Goal: Task Accomplishment & Management: Complete application form

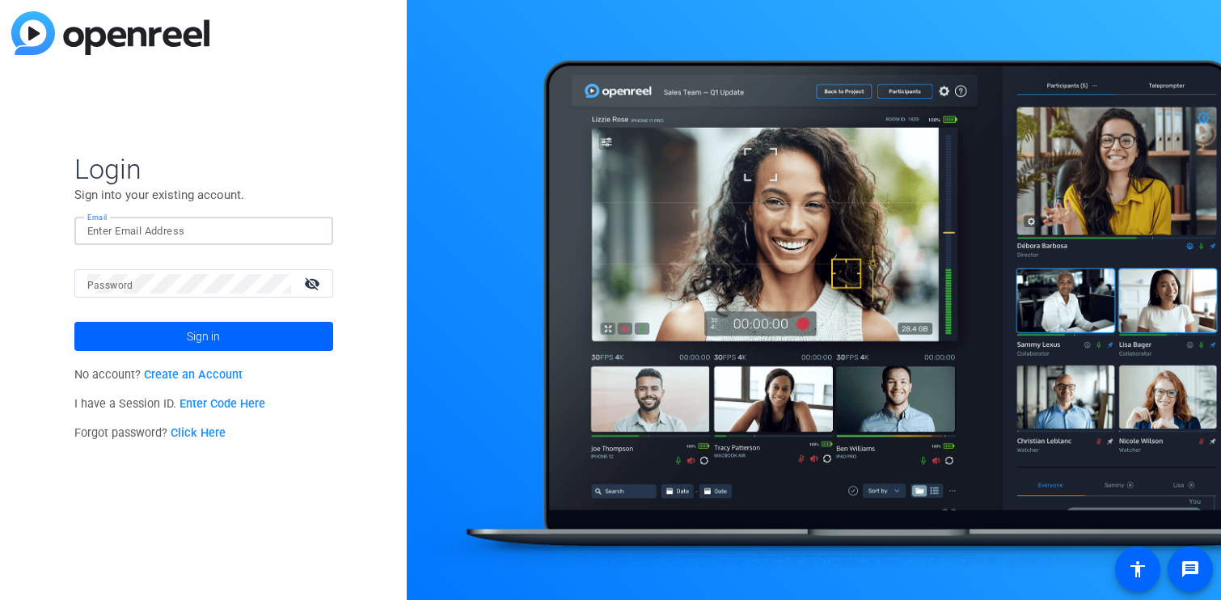
click at [214, 237] on input "Email" at bounding box center [203, 231] width 233 height 19
type input "alfie.lang@sagepub.co.uk"
click at [226, 336] on span at bounding box center [203, 336] width 259 height 39
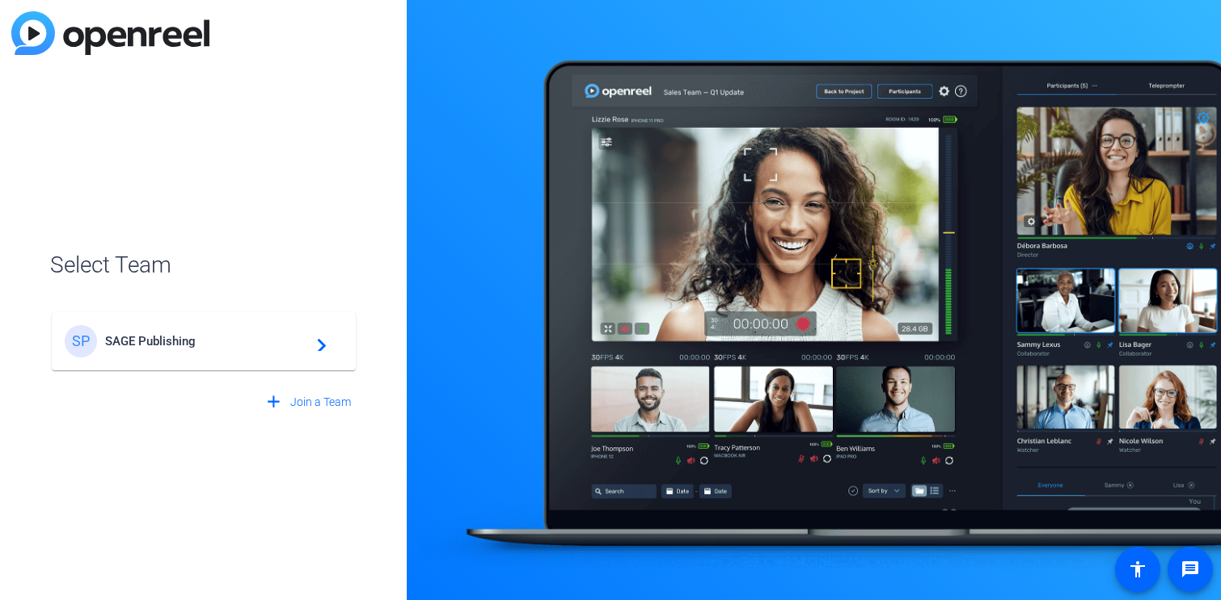
click at [207, 343] on span "SAGE Publishing" at bounding box center [206, 341] width 202 height 15
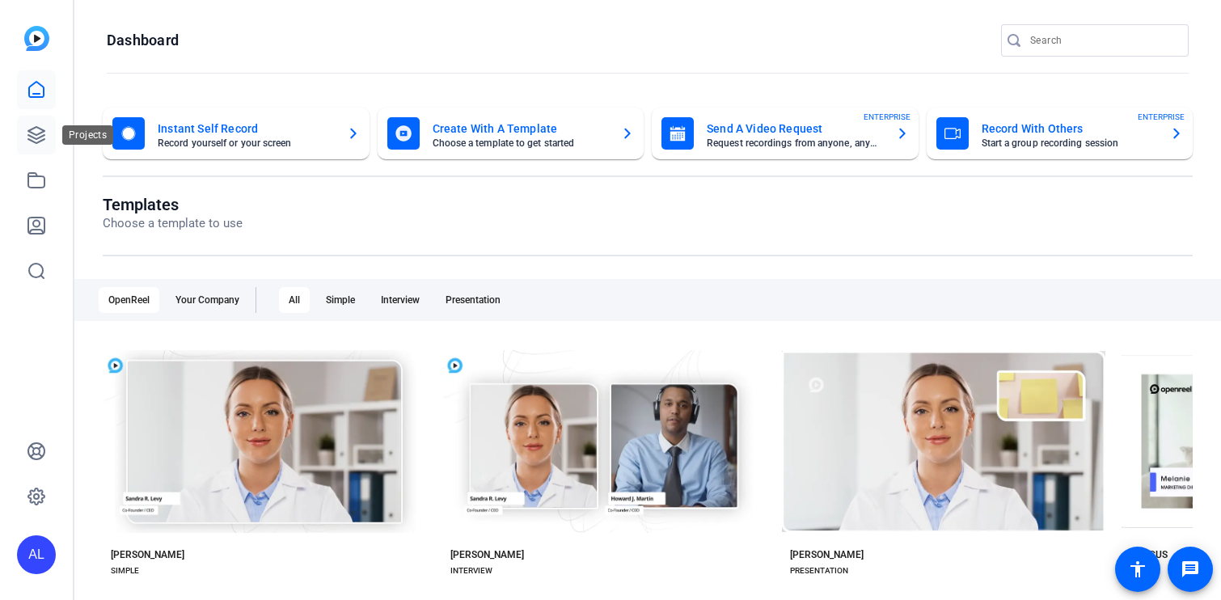
click at [43, 132] on icon at bounding box center [36, 135] width 16 height 16
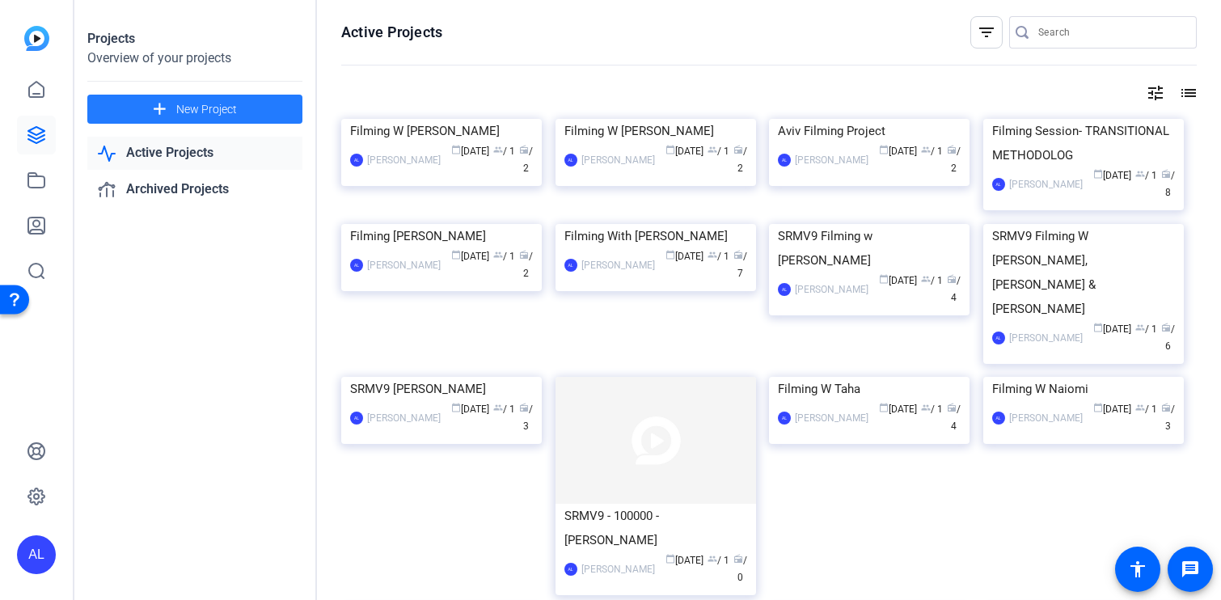
click at [222, 108] on span "New Project" at bounding box center [206, 109] width 61 height 17
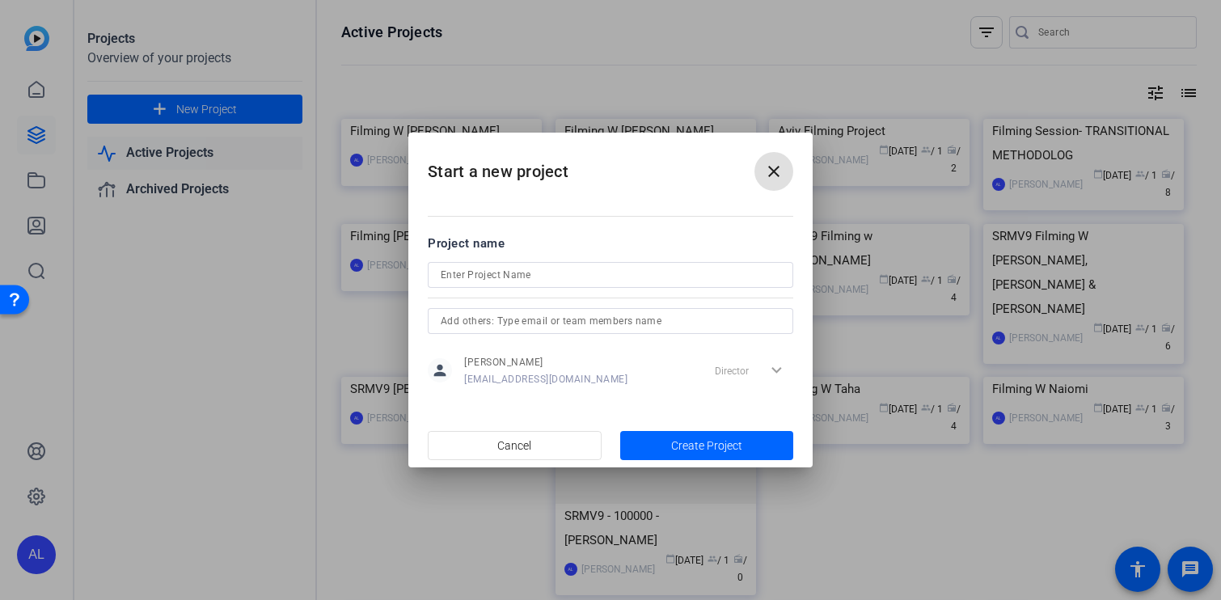
click at [525, 279] on input at bounding box center [611, 274] width 340 height 19
type input "Filming W Pearl"
click at [552, 316] on input "text" at bounding box center [611, 320] width 340 height 19
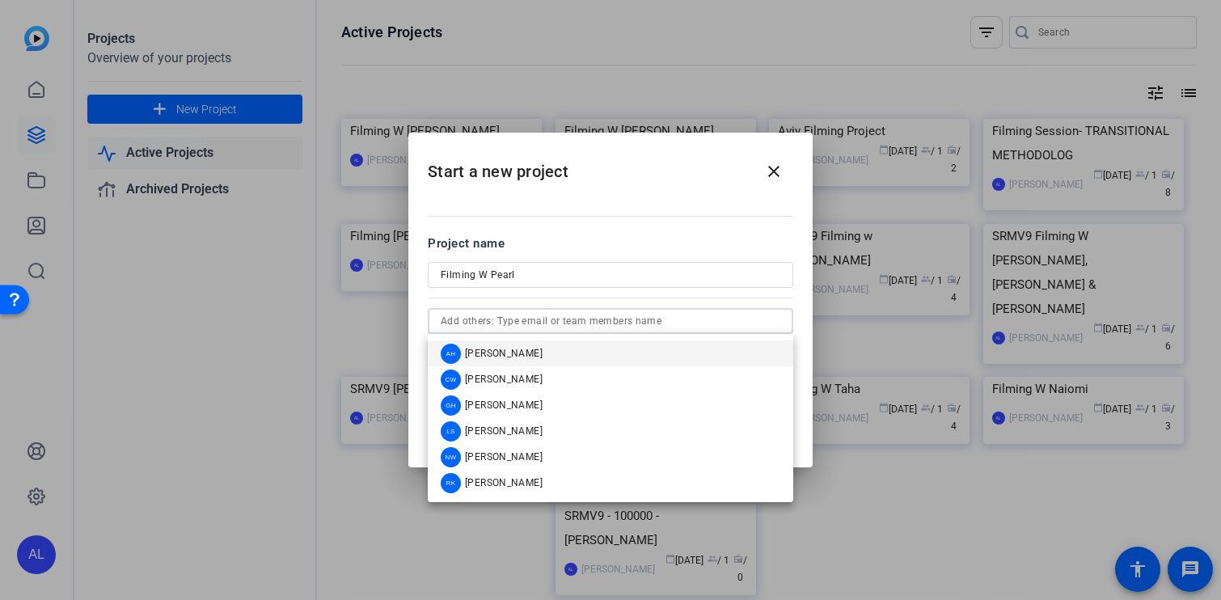
paste input "chenlh@connect.hku.hk"
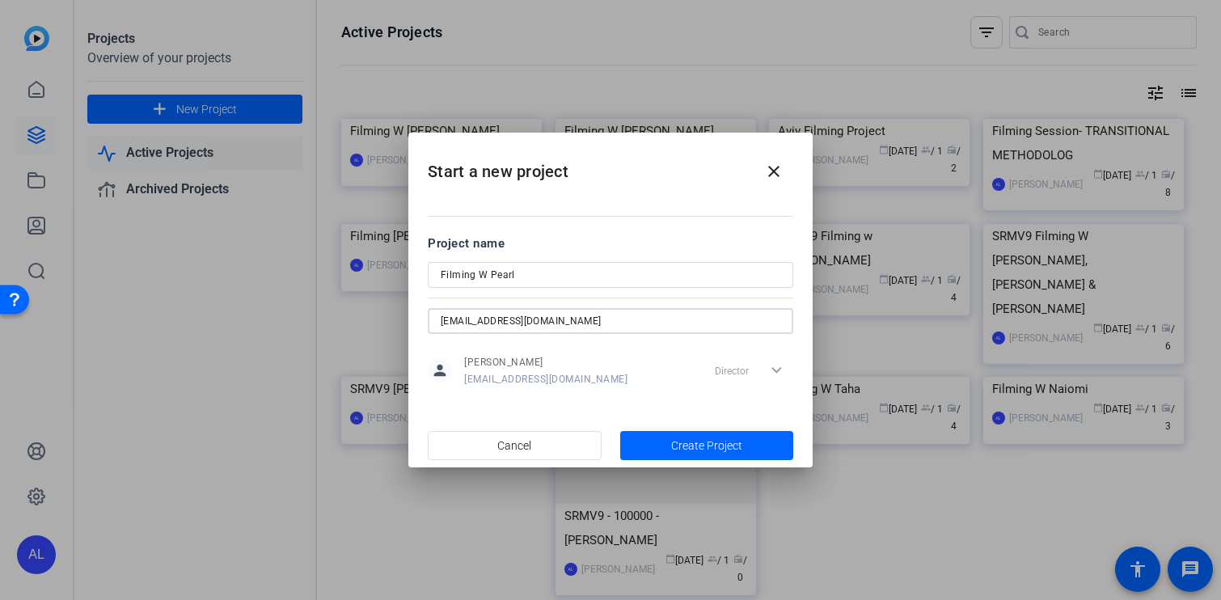
type input "chenlh@connect.hku.hk"
click at [595, 301] on div at bounding box center [611, 297] width 366 height 18
drag, startPoint x: 578, startPoint y: 318, endPoint x: 416, endPoint y: 313, distance: 162.7
click at [417, 315] on mat-dialog-content "Project name Filming W Pearl chenlh@connect.hku.hk person Alfie Lang alfie.lang…" at bounding box center [611, 310] width 404 height 225
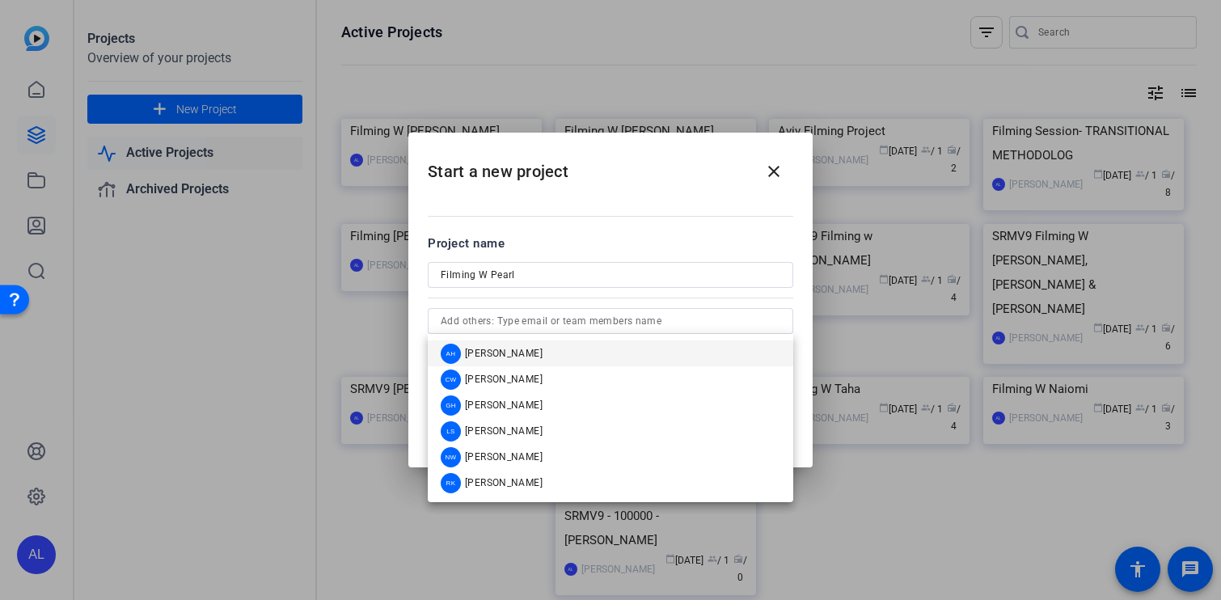
click at [646, 197] on h2 "Start a new project close" at bounding box center [611, 166] width 404 height 66
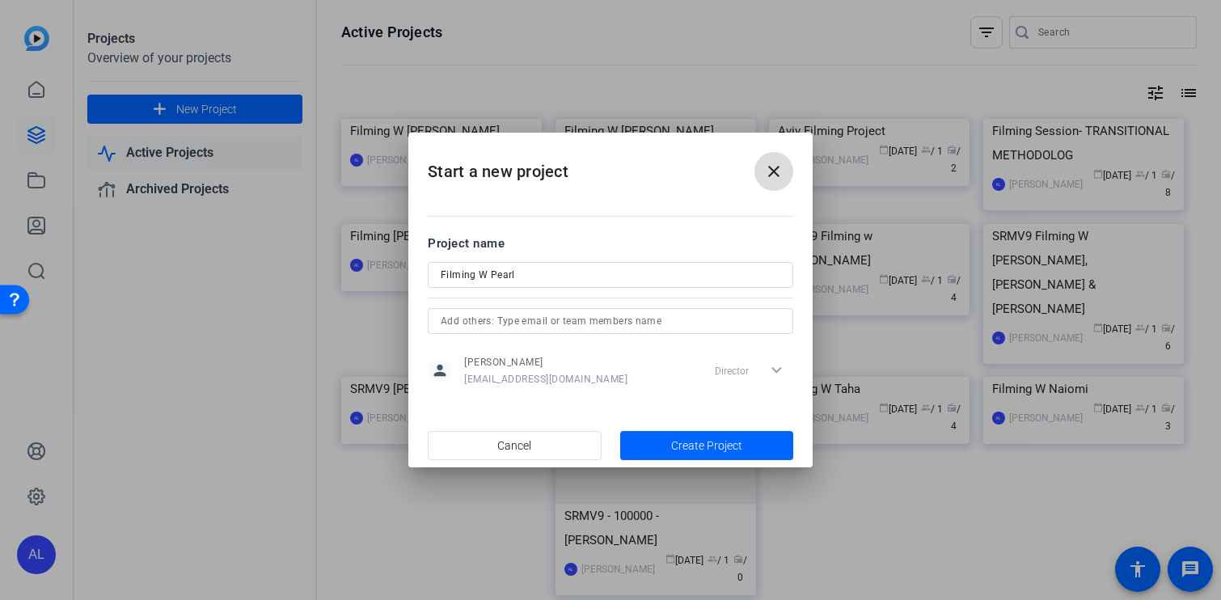
click at [775, 157] on span at bounding box center [774, 171] width 39 height 39
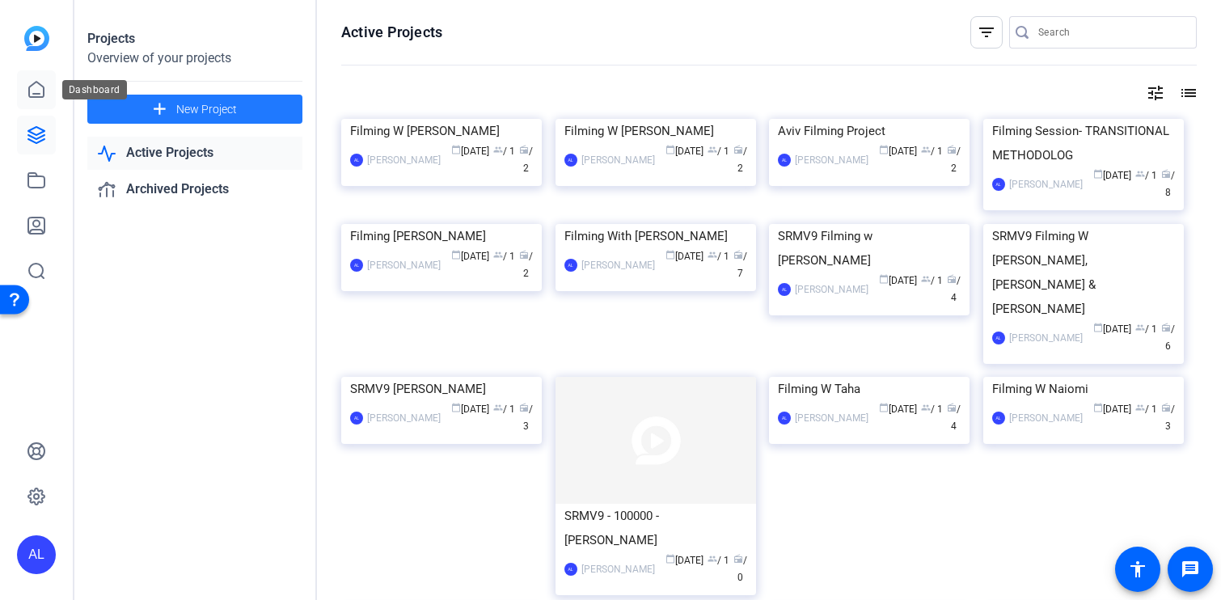
click at [47, 93] on link at bounding box center [36, 89] width 39 height 39
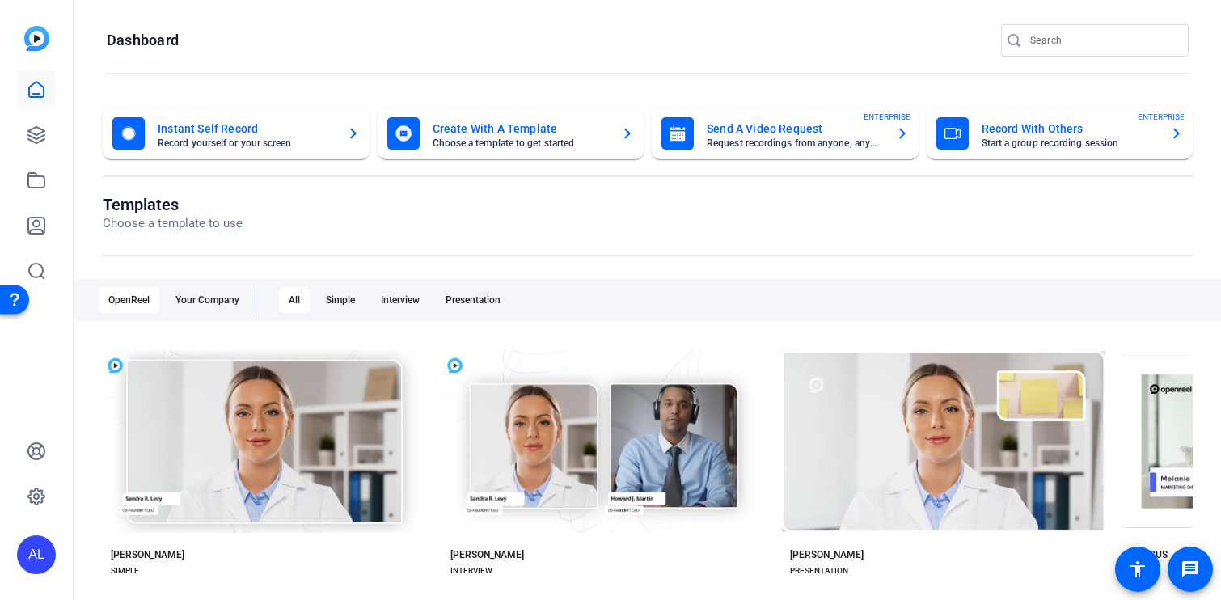
click at [1048, 137] on mat-card-title "Record With Others" at bounding box center [1070, 128] width 176 height 19
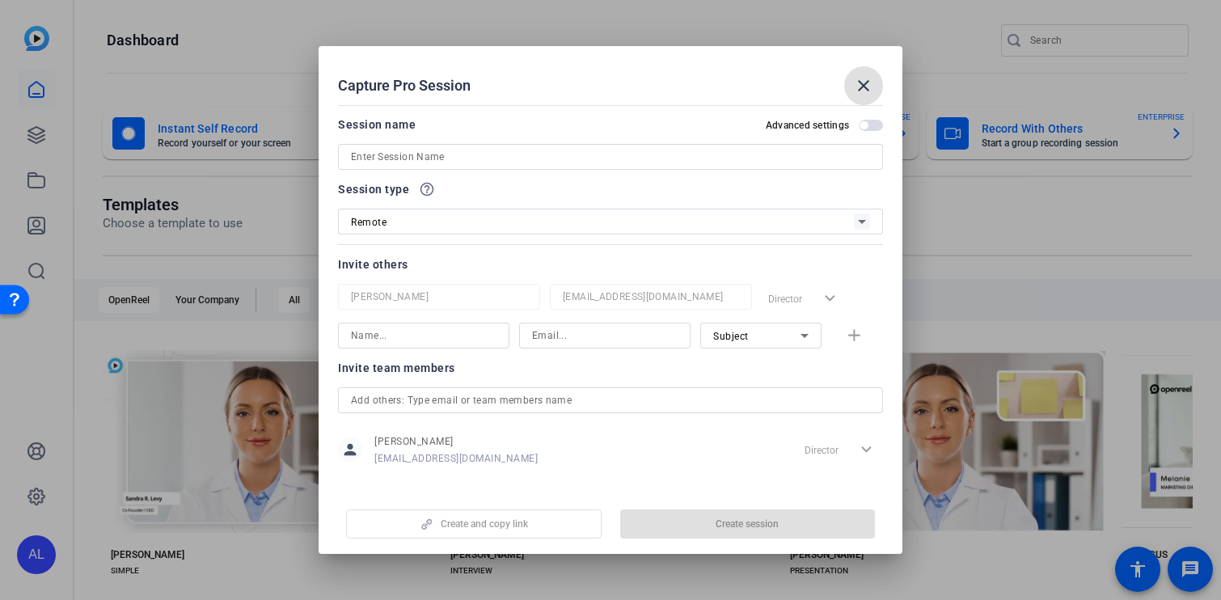
click at [521, 159] on input at bounding box center [610, 156] width 519 height 19
click at [865, 82] on mat-icon "close" at bounding box center [863, 85] width 19 height 19
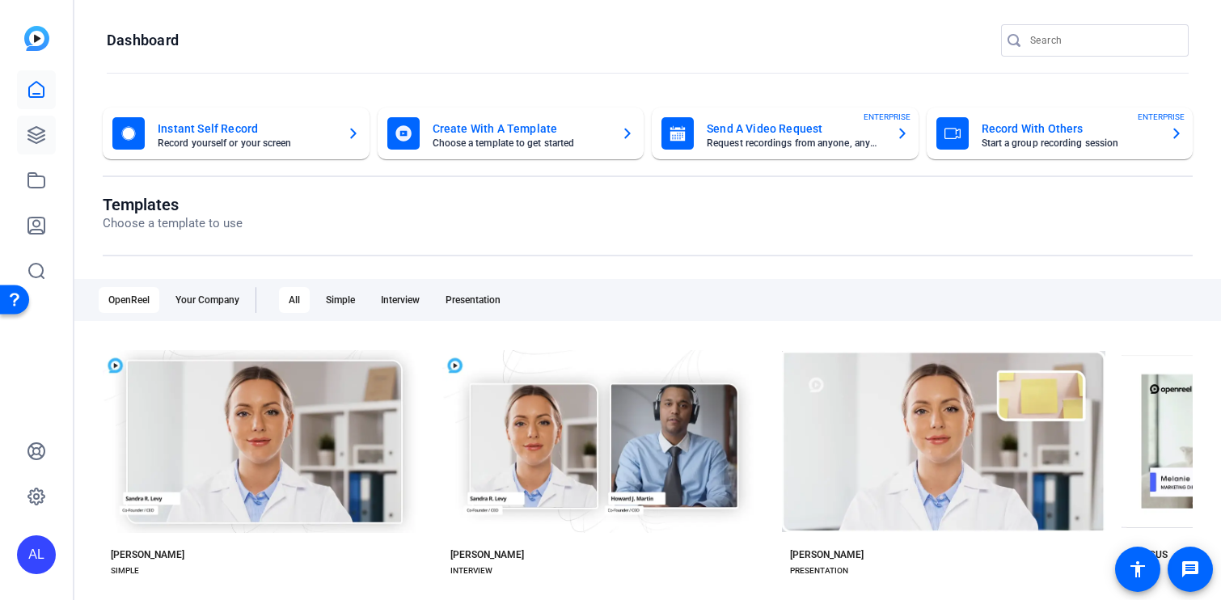
click at [47, 134] on link at bounding box center [36, 135] width 39 height 39
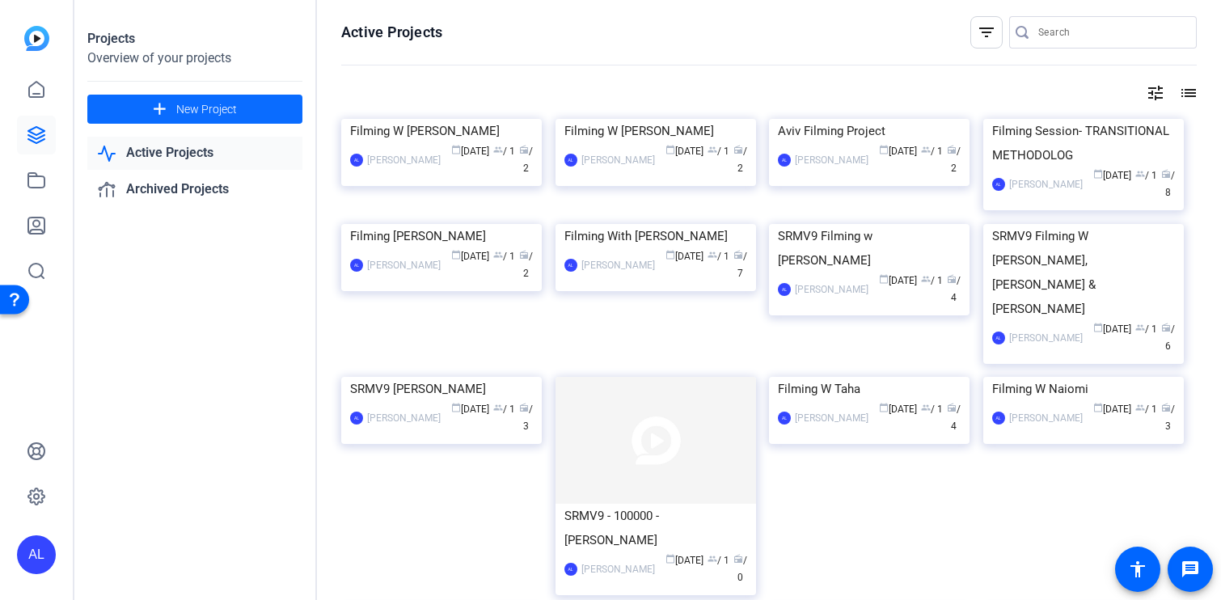
click at [218, 112] on span "New Project" at bounding box center [206, 109] width 61 height 17
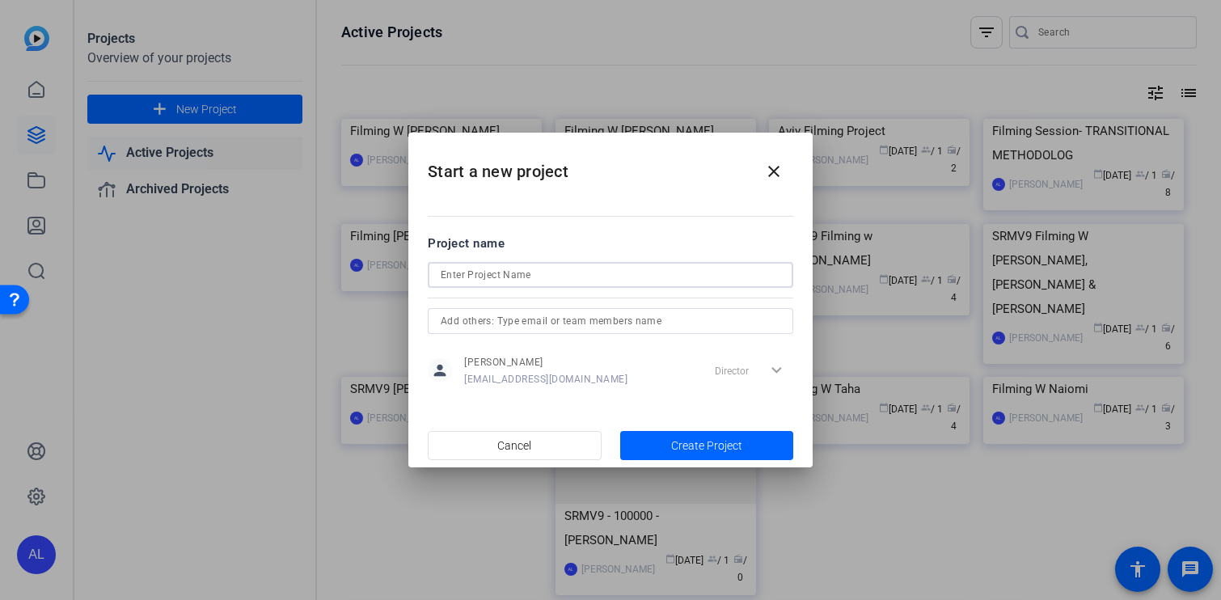
click at [467, 282] on input at bounding box center [611, 274] width 340 height 19
type input "Filming W Pearl"
click at [634, 321] on input "text" at bounding box center [611, 320] width 340 height 19
type input "k"
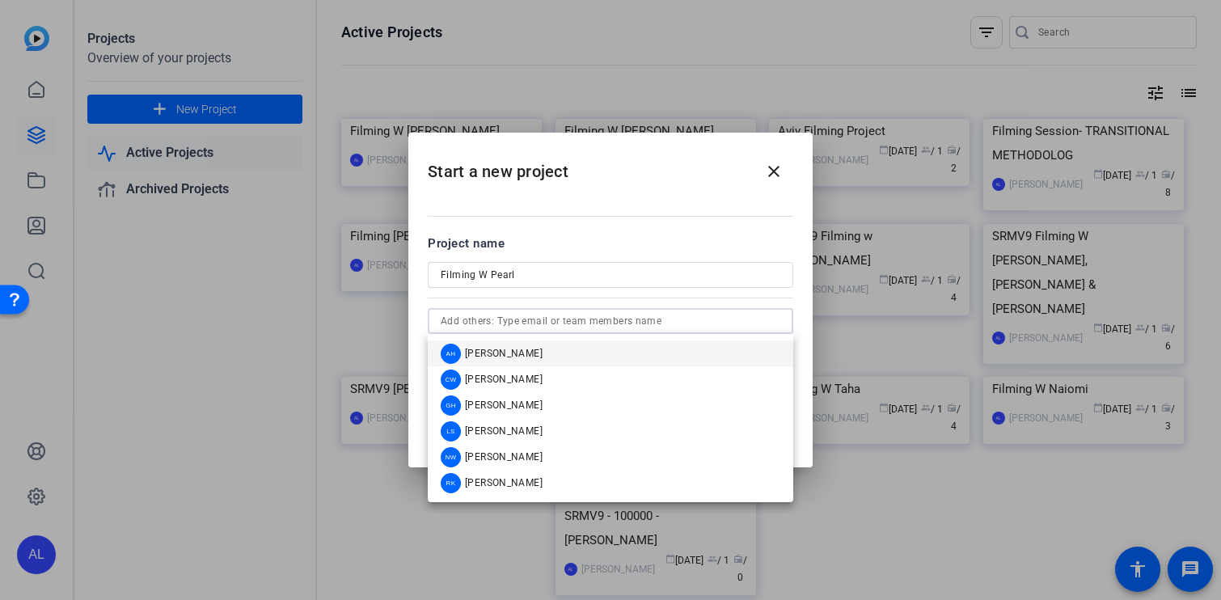
click at [701, 232] on mat-dialog-content "Project name Filming W Pearl person Alfie Lang alfie.lang@sagepub.co.uk Directo…" at bounding box center [611, 310] width 404 height 225
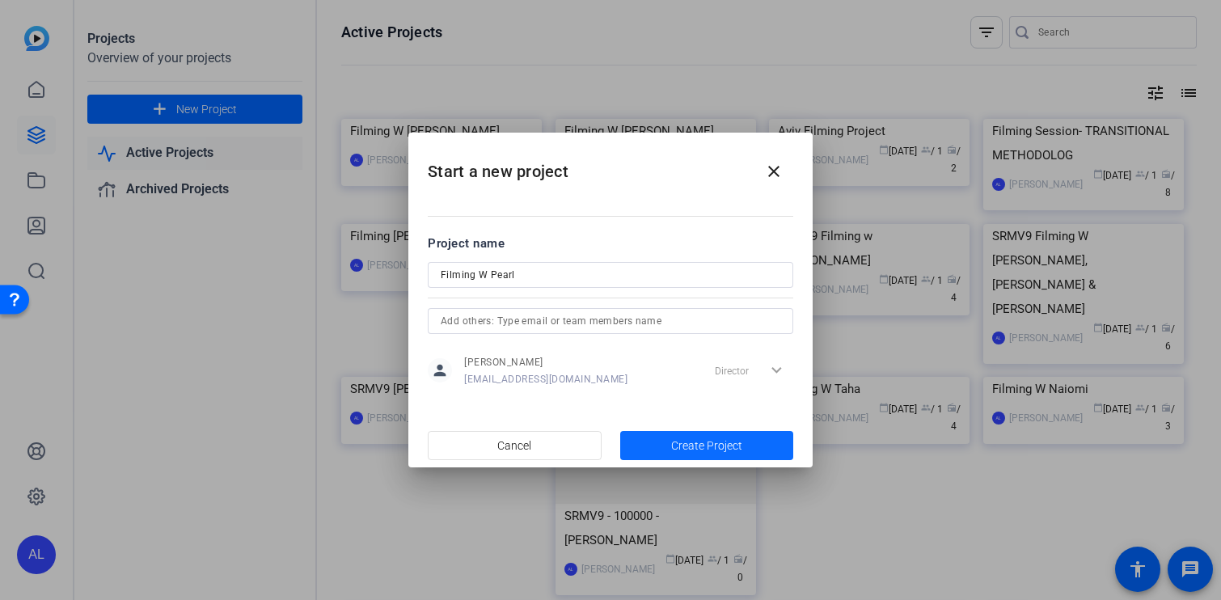
click at [716, 447] on span "Create Project" at bounding box center [706, 446] width 71 height 17
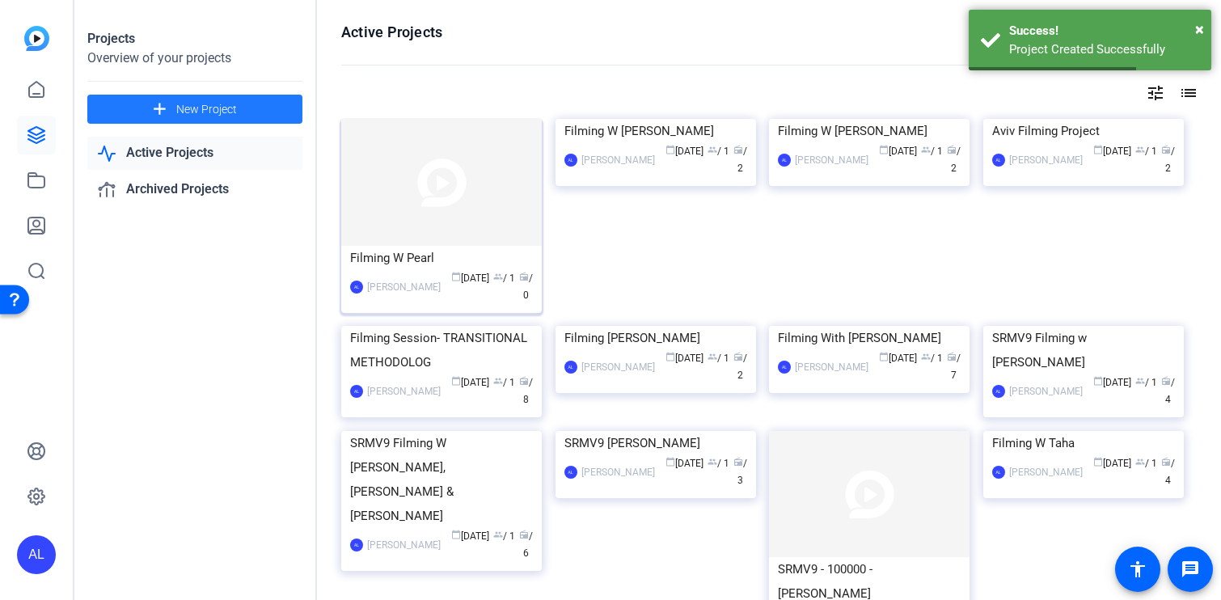
click at [445, 204] on img at bounding box center [441, 182] width 201 height 127
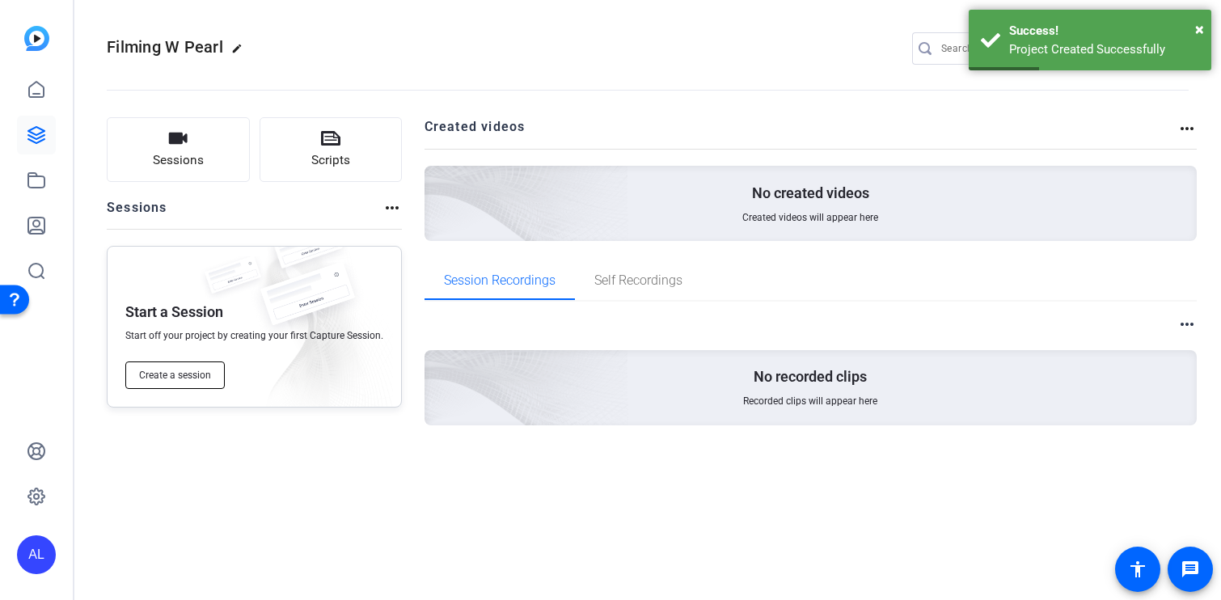
click at [185, 382] on button "Create a session" at bounding box center [174, 376] width 99 height 28
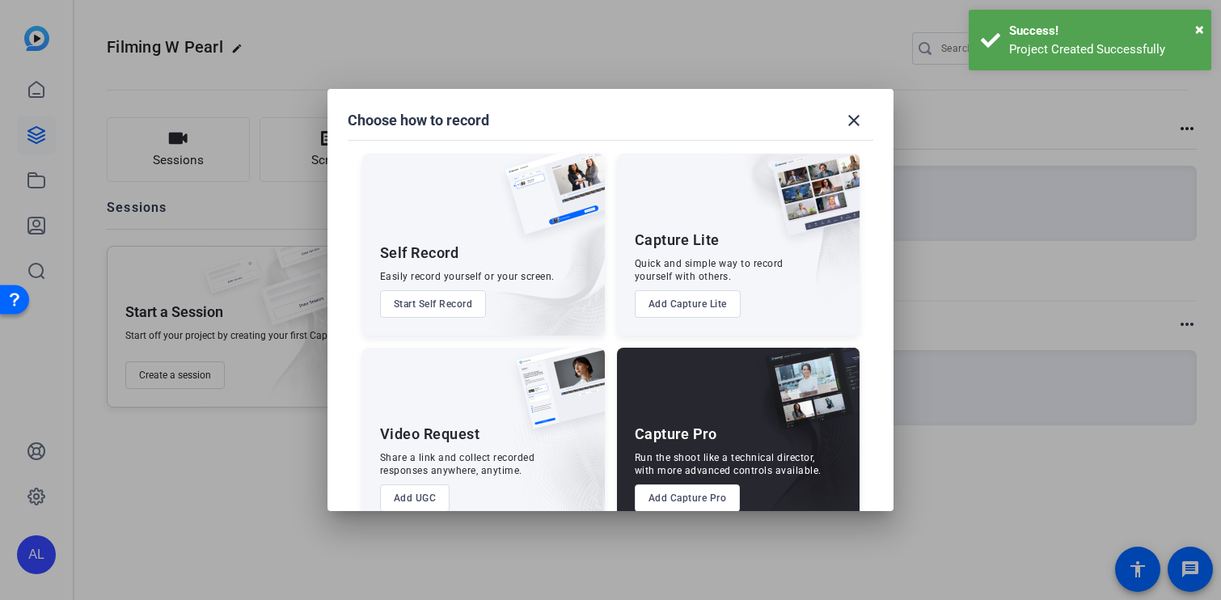
click at [697, 497] on button "Add Capture Pro" at bounding box center [688, 499] width 106 height 28
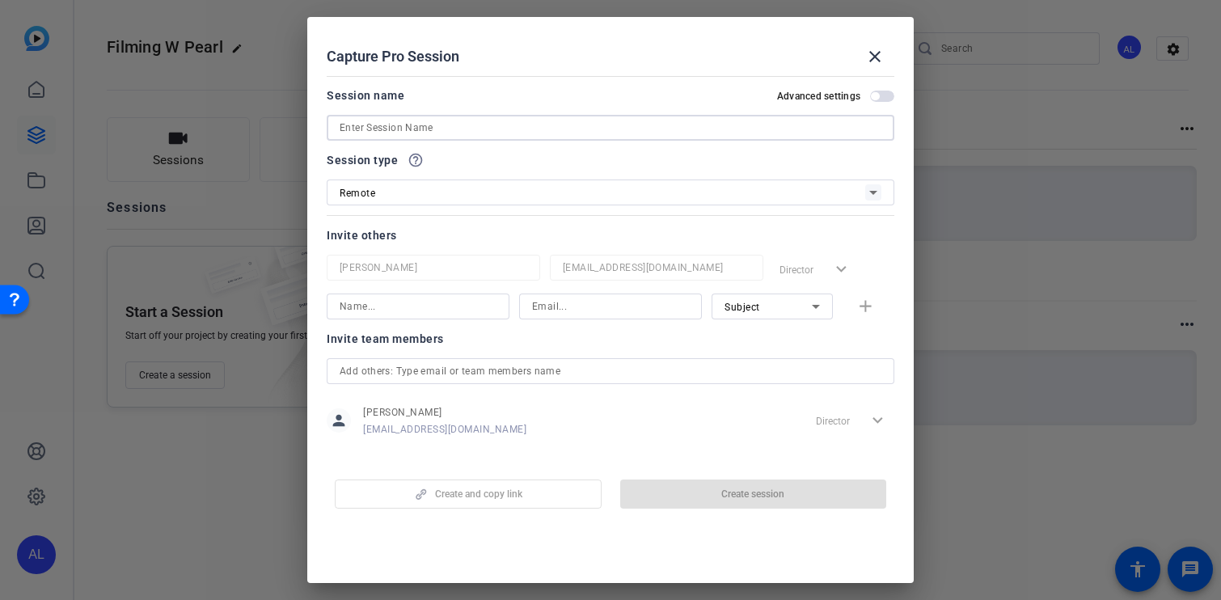
click at [480, 133] on input at bounding box center [611, 127] width 542 height 19
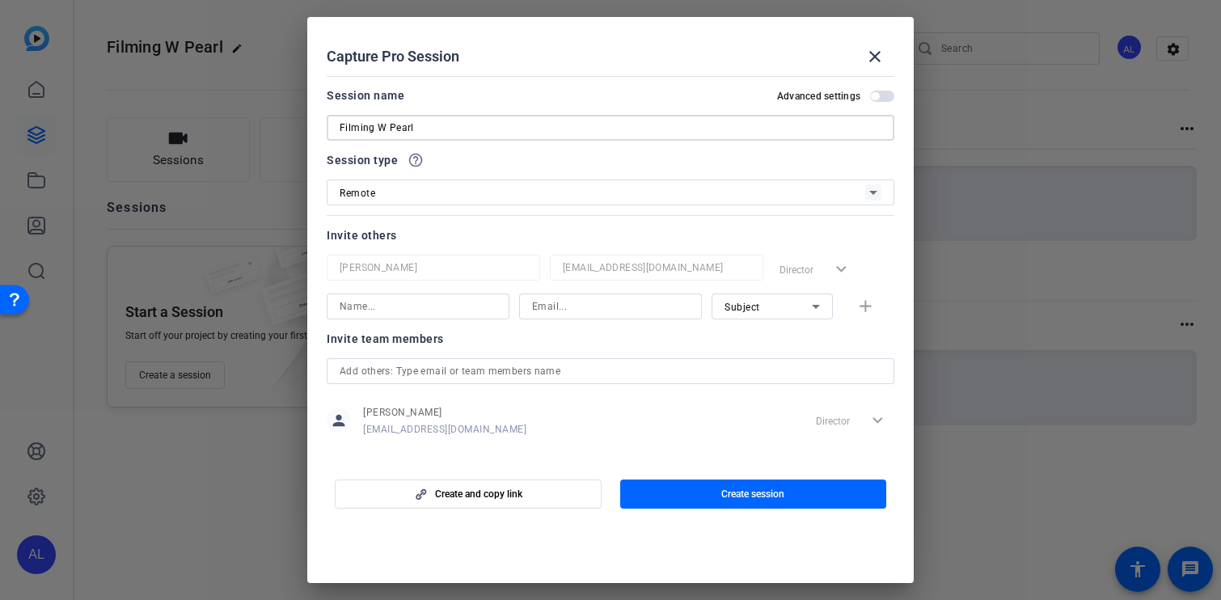
type input "Filming W Pearl"
click at [476, 305] on input at bounding box center [418, 306] width 157 height 19
type input "K"
type input "Pearl"
click at [579, 314] on input at bounding box center [610, 306] width 157 height 19
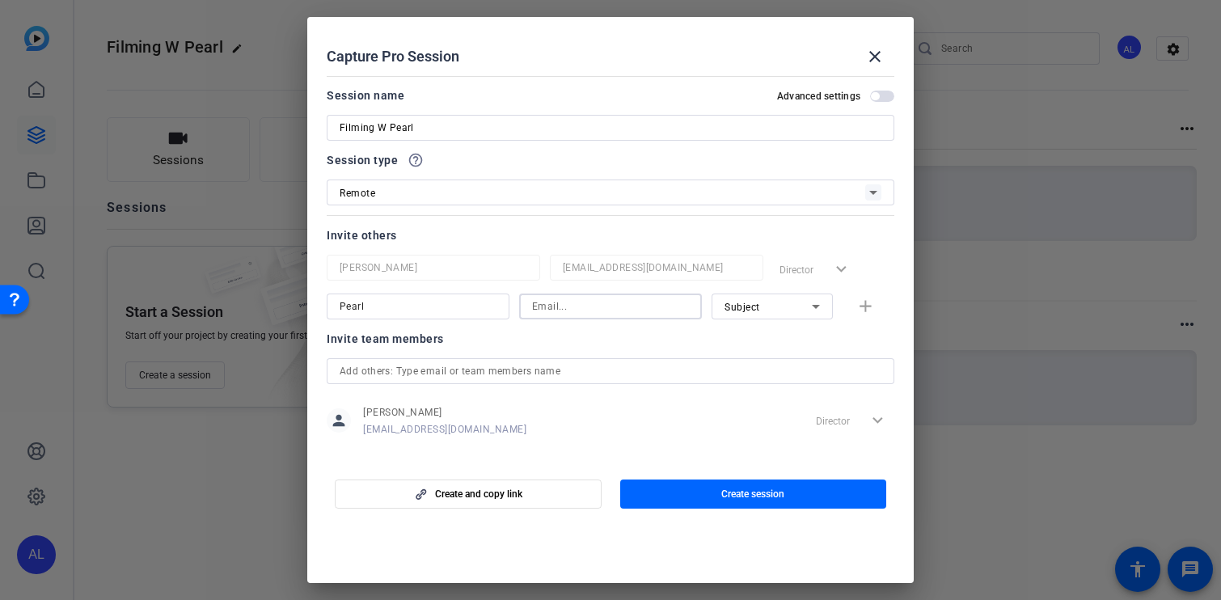
paste input "chenlh@connect.hku.hk"
type input "chenlh@connect.hku.hk"
click at [859, 303] on mat-icon "add" at bounding box center [866, 307] width 20 height 20
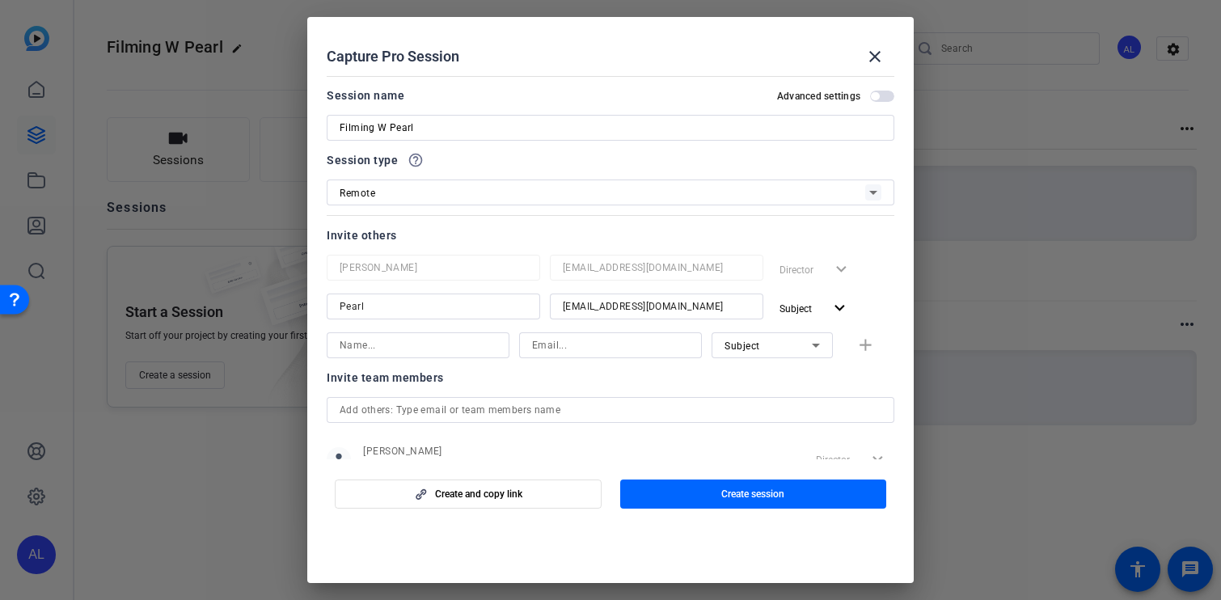
click at [434, 348] on input at bounding box center [418, 345] width 157 height 19
type input "Kelly"
click at [578, 346] on input at bounding box center [610, 345] width 157 height 19
paste input "Kelly.Watkins@sagepub.co.uk"
type input "Kelly.Watkins@sagepub.co.uk"
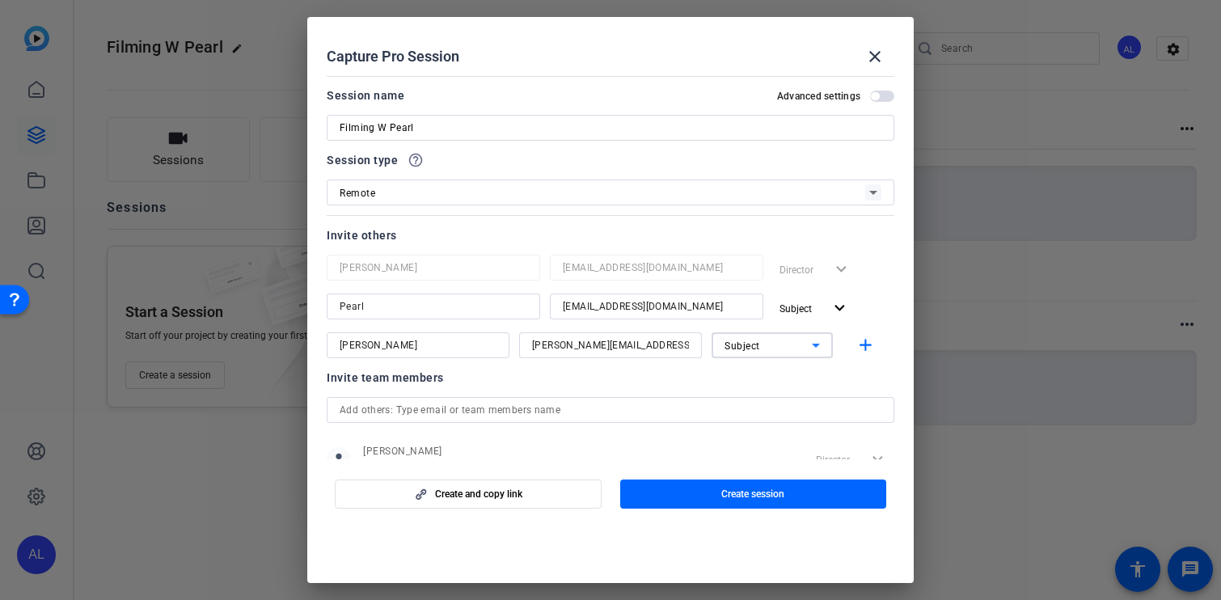
click at [742, 338] on div "Subject" at bounding box center [768, 346] width 87 height 20
click at [761, 375] on span "Collaborator" at bounding box center [754, 377] width 59 height 19
click at [864, 345] on mat-icon "add" at bounding box center [866, 346] width 20 height 20
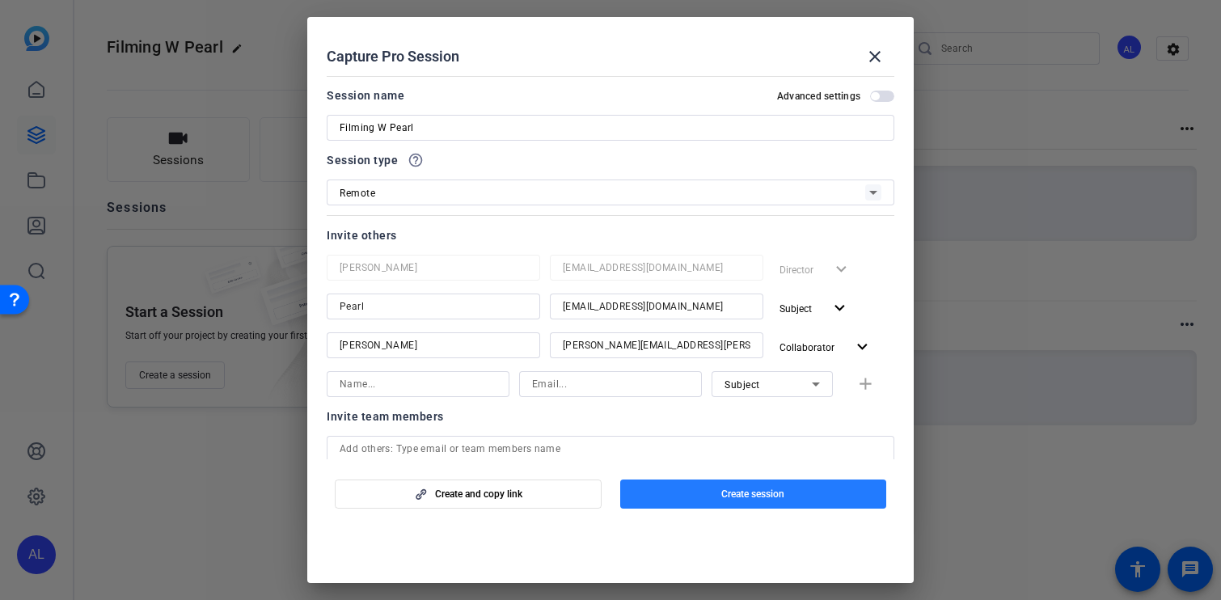
click at [734, 499] on span "Create session" at bounding box center [753, 494] width 63 height 13
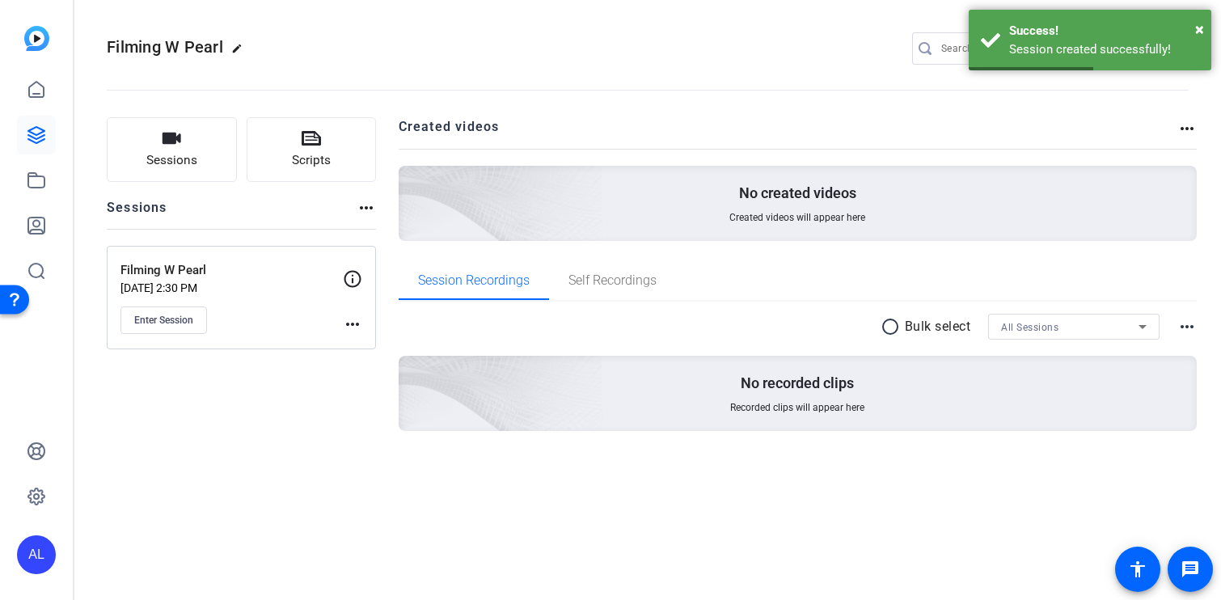
click at [358, 316] on mat-icon "more_horiz" at bounding box center [352, 324] width 19 height 19
click at [364, 345] on span "Edit Session" at bounding box center [393, 347] width 74 height 19
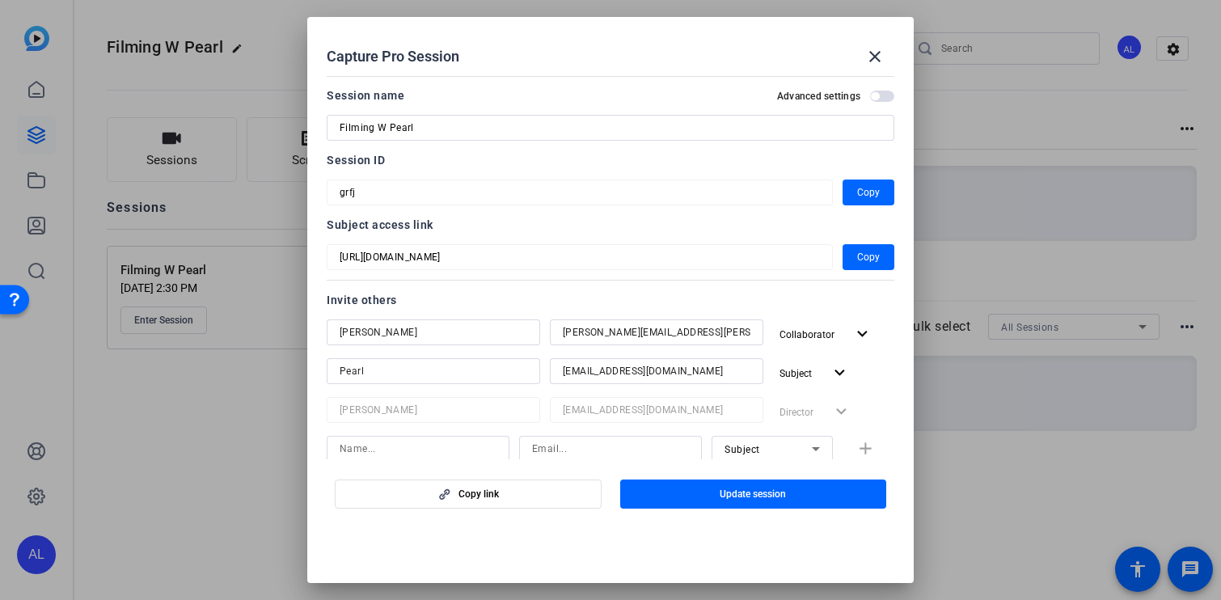
scroll to position [157, 0]
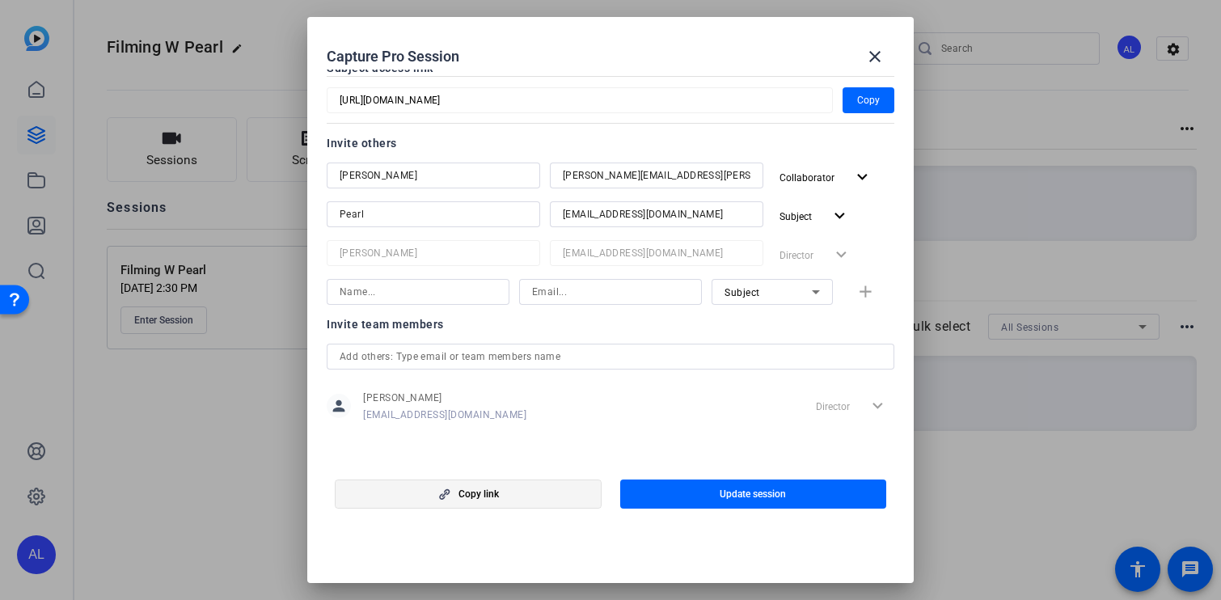
click at [510, 495] on span "button" at bounding box center [468, 494] width 265 height 39
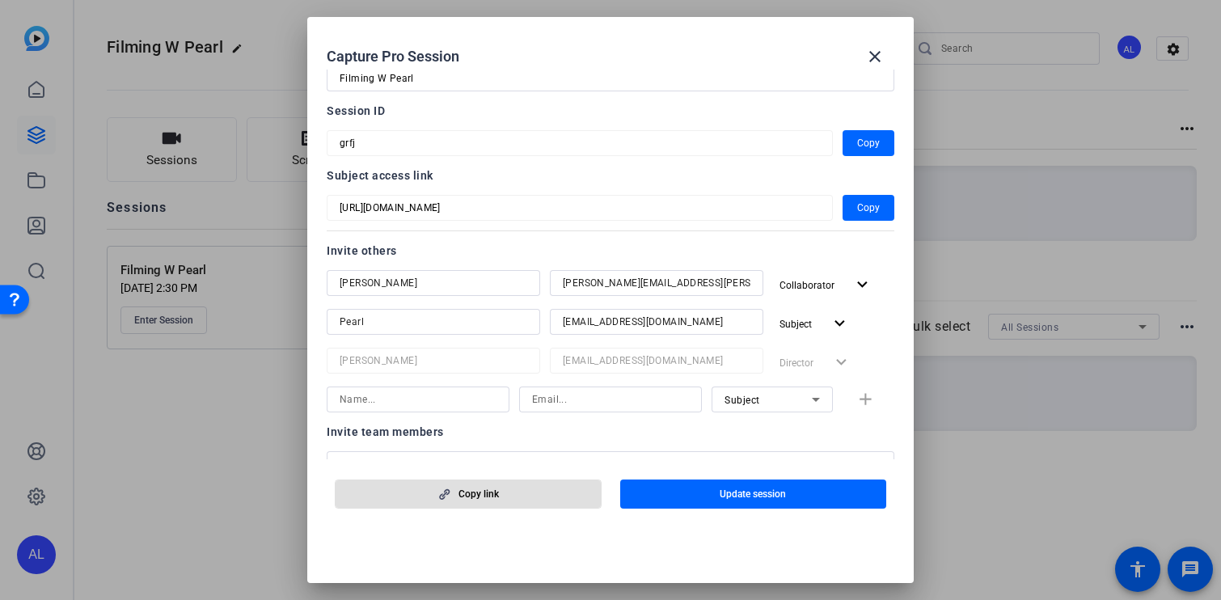
scroll to position [0, 0]
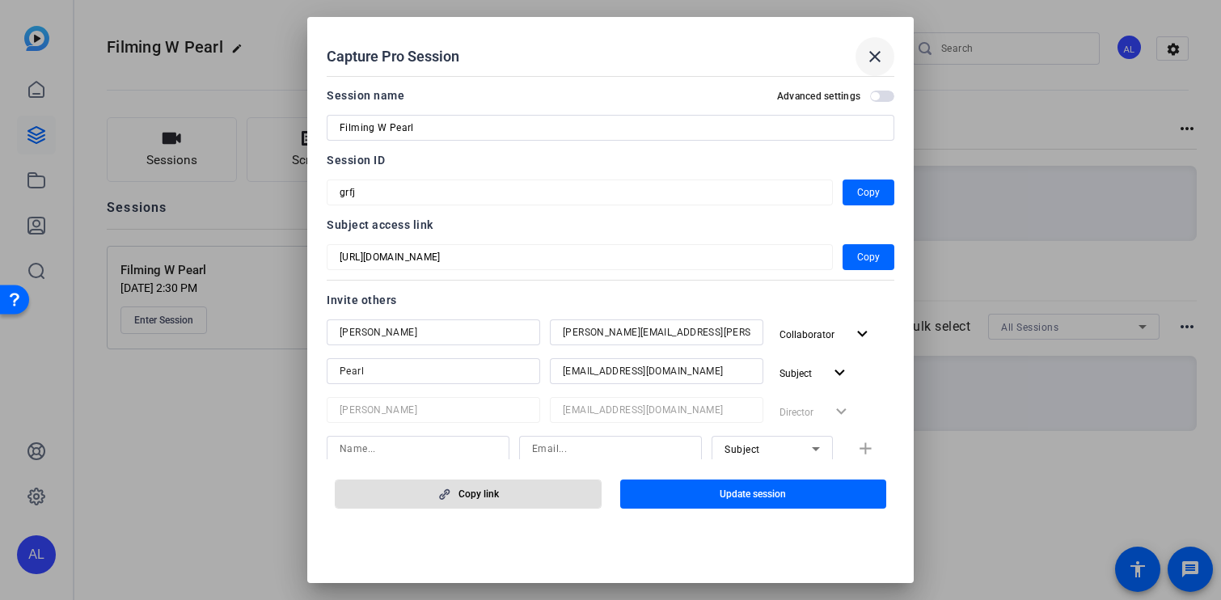
click at [874, 52] on mat-icon "close" at bounding box center [875, 56] width 19 height 19
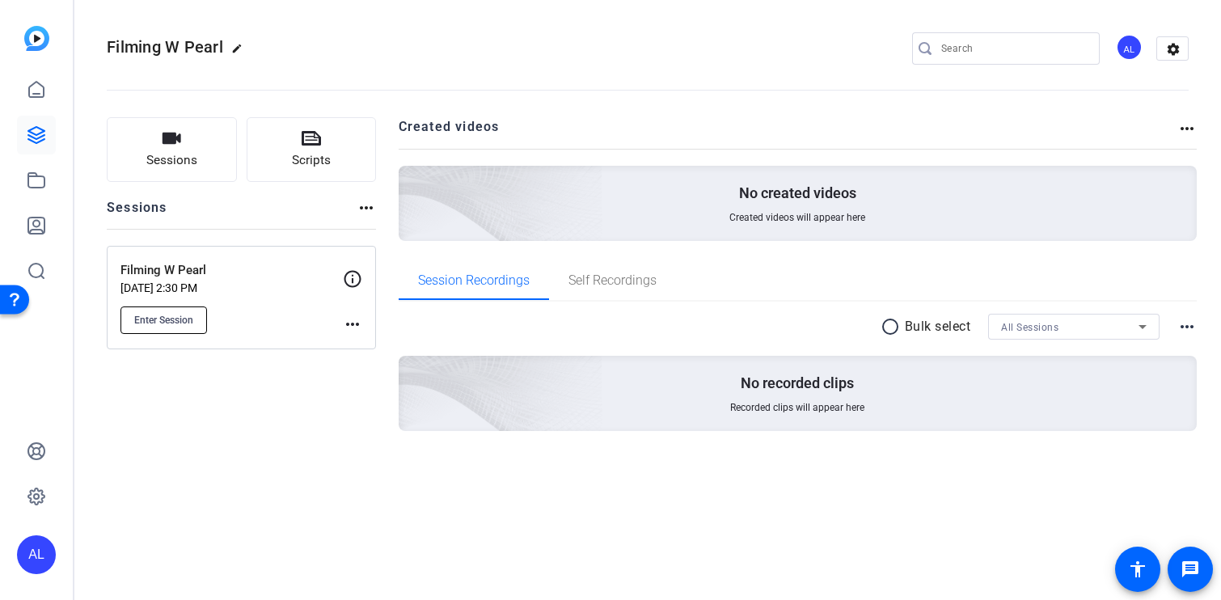
click at [180, 318] on span "Enter Session" at bounding box center [163, 320] width 59 height 13
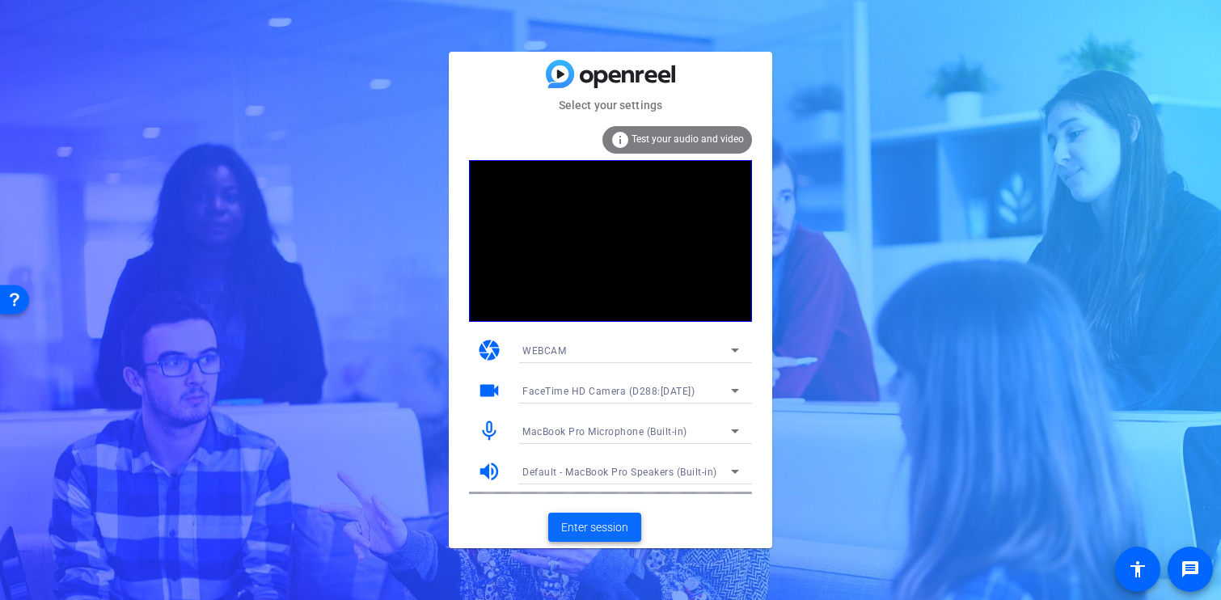
click at [611, 523] on span "Enter session" at bounding box center [594, 527] width 67 height 17
